Goal: Navigation & Orientation: Find specific page/section

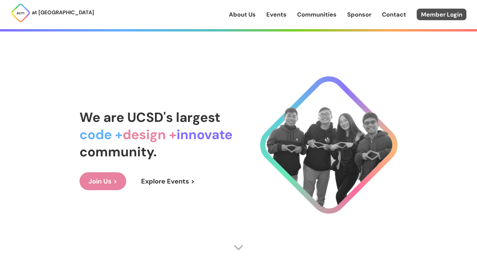
click at [450, 10] on link "Member Login" at bounding box center [442, 15] width 50 height 12
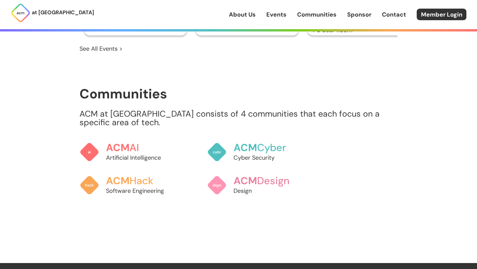
scroll to position [518, 0]
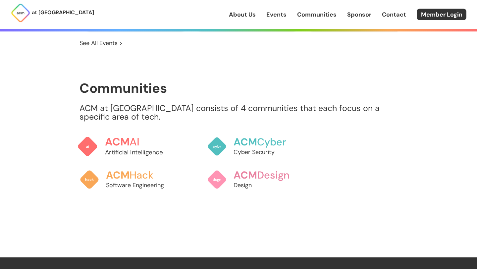
click at [141, 136] on h3 "ACM AI" at bounding box center [141, 142] width 73 height 12
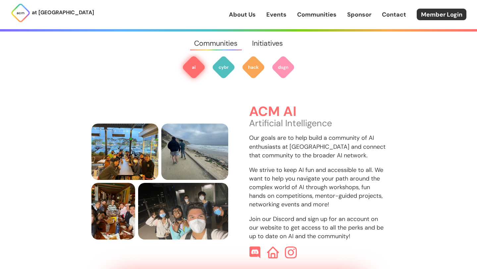
scroll to position [198, 0]
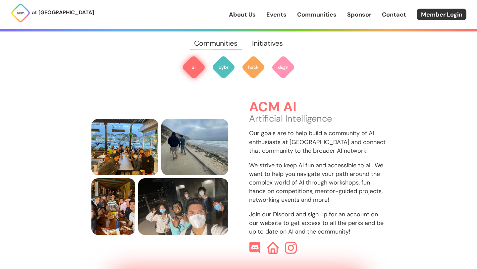
click at [195, 67] on img at bounding box center [194, 67] width 24 height 24
